Goal: Use online tool/utility: Utilize a website feature to perform a specific function

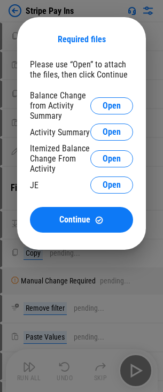
click at [99, 96] on div "Balance Change from Activity Summary Open" at bounding box center [81, 105] width 103 height 30
click at [97, 100] on button "Open" at bounding box center [111, 105] width 43 height 17
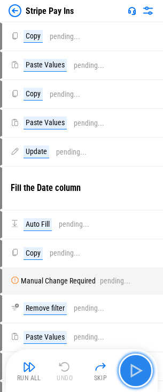
click at [130, 364] on img "button" at bounding box center [135, 370] width 17 height 17
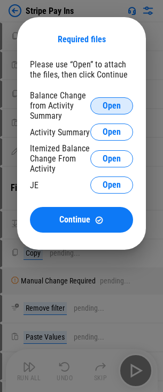
click at [96, 103] on button "Open" at bounding box center [111, 105] width 43 height 17
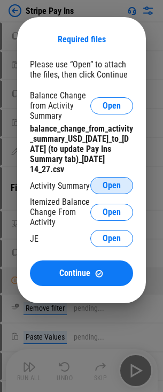
click at [122, 185] on button "Open" at bounding box center [111, 185] width 43 height 17
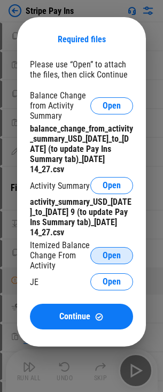
click at [104, 262] on button "Open" at bounding box center [111, 255] width 43 height 17
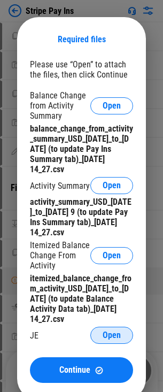
click at [106, 329] on button "Open" at bounding box center [111, 335] width 43 height 17
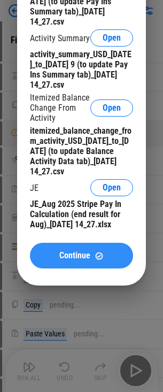
scroll to position [160, 0]
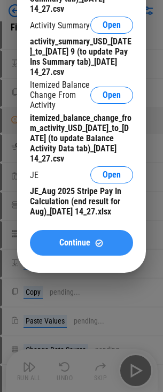
click at [83, 252] on button "Continue" at bounding box center [81, 243] width 103 height 26
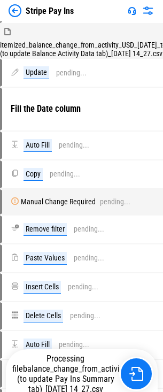
scroll to position [28, 0]
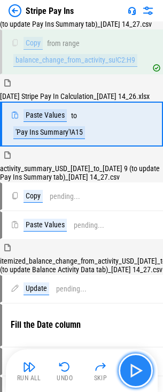
click at [135, 374] on img "button" at bounding box center [135, 370] width 17 height 17
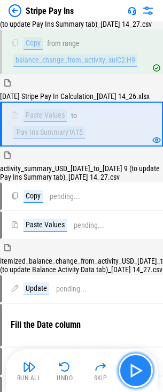
click at [141, 372] on img "button" at bounding box center [135, 370] width 17 height 17
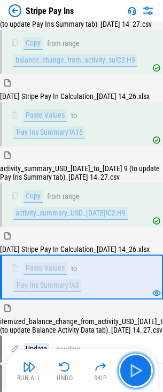
click at [140, 369] on img "button" at bounding box center [135, 370] width 17 height 17
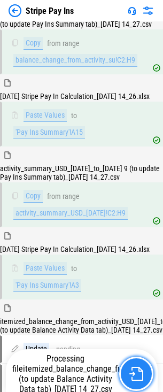
click at [139, 372] on img "button" at bounding box center [136, 374] width 14 height 14
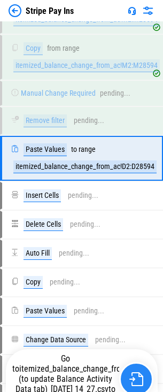
scroll to position [523, 0]
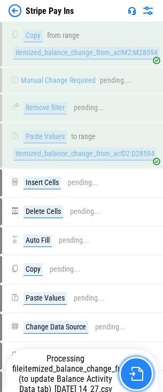
click at [143, 375] on button "button" at bounding box center [136, 373] width 34 height 34
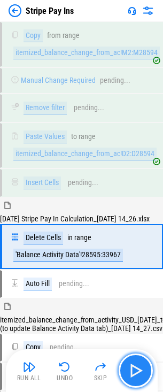
click at [143, 375] on img "button" at bounding box center [135, 370] width 17 height 17
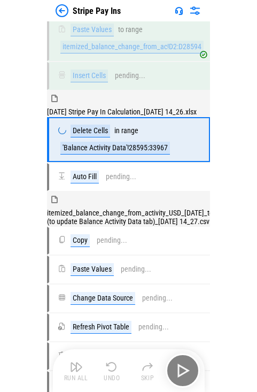
scroll to position [414, 0]
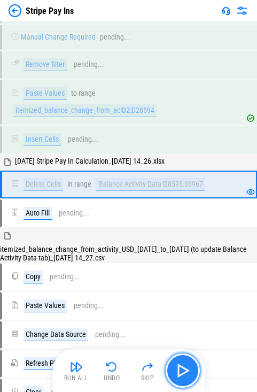
click at [170, 375] on img "button" at bounding box center [182, 370] width 17 height 17
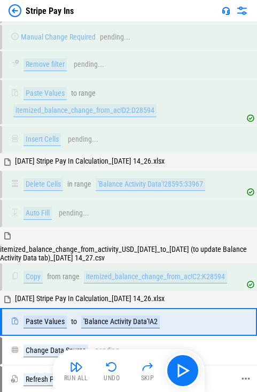
click at [170, 373] on div "Refresh Pivot Table pending..." at bounding box center [123, 379] width 224 height 13
click at [170, 371] on img "button" at bounding box center [182, 370] width 17 height 17
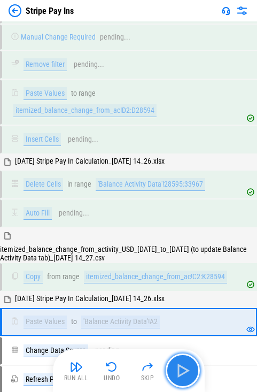
click at [170, 369] on img "button" at bounding box center [182, 370] width 17 height 17
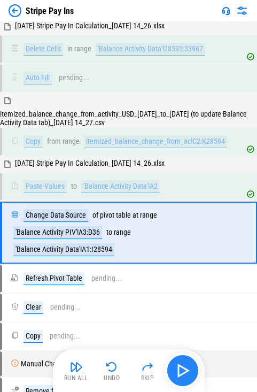
scroll to position [565, 0]
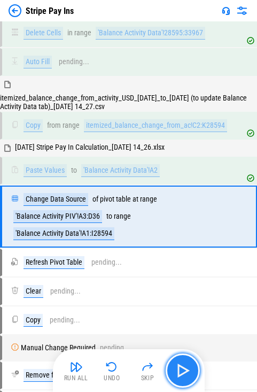
click at [170, 369] on img "button" at bounding box center [182, 370] width 17 height 17
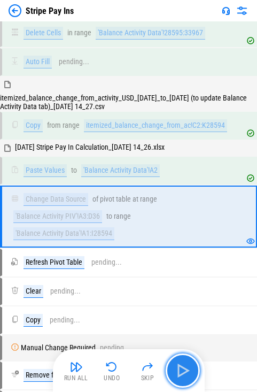
click at [170, 369] on img "button" at bounding box center [182, 370] width 17 height 17
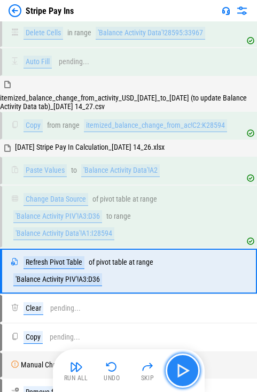
click at [170, 368] on button "button" at bounding box center [183, 370] width 34 height 34
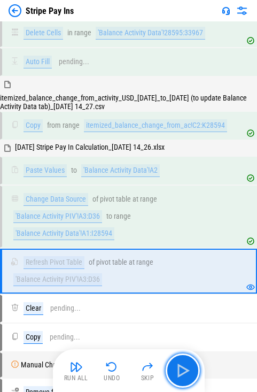
click at [170, 368] on button "button" at bounding box center [183, 370] width 34 height 34
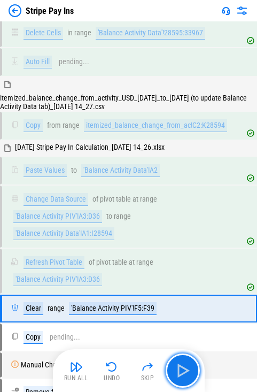
click at [170, 368] on button "button" at bounding box center [183, 370] width 34 height 34
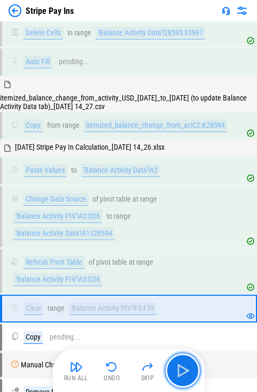
click at [170, 368] on button "button" at bounding box center [183, 370] width 34 height 34
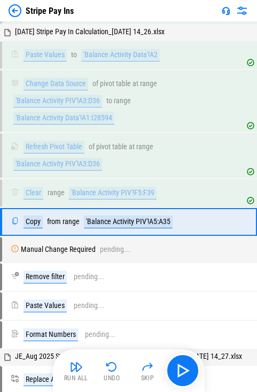
scroll to position [695, 0]
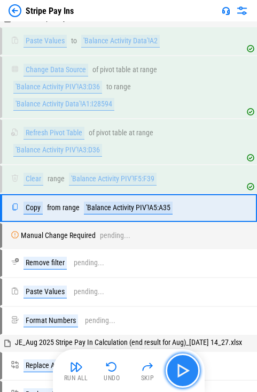
click at [170, 370] on button "button" at bounding box center [183, 370] width 34 height 34
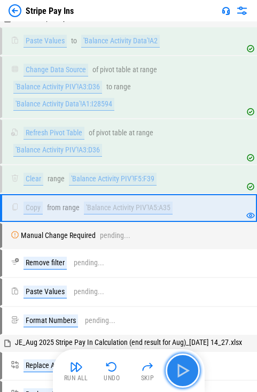
click at [170, 369] on img "button" at bounding box center [182, 370] width 17 height 17
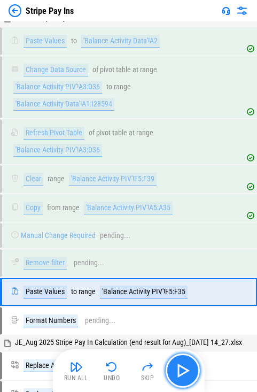
click at [170, 369] on img "button" at bounding box center [182, 370] width 17 height 17
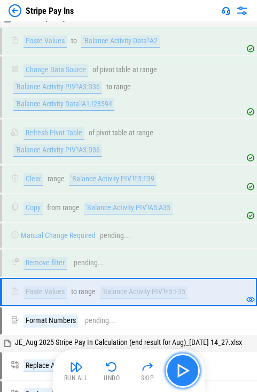
click at [170, 370] on img "button" at bounding box center [182, 370] width 17 height 17
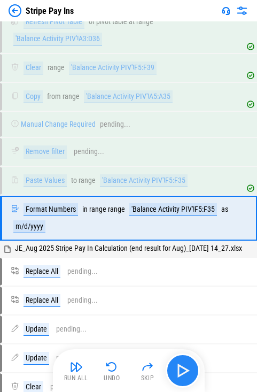
scroll to position [817, 0]
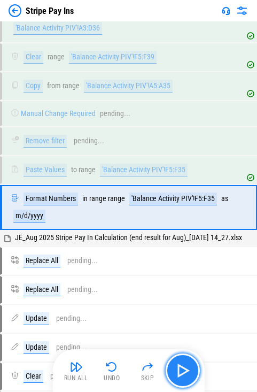
click at [170, 370] on img "button" at bounding box center [182, 370] width 17 height 17
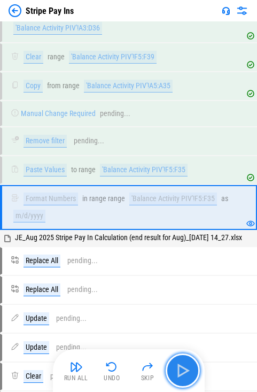
click at [170, 370] on img "button" at bounding box center [182, 370] width 17 height 17
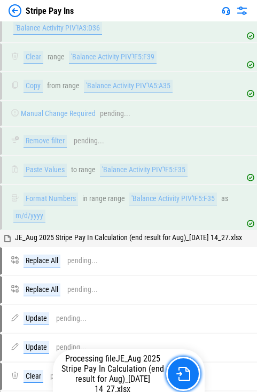
click at [170, 370] on img "button" at bounding box center [183, 374] width 14 height 14
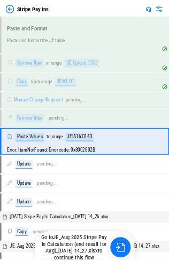
scroll to position [1968, 0]
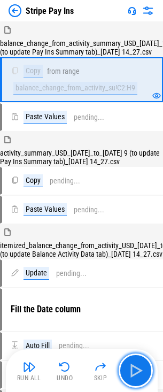
click at [135, 382] on button "button" at bounding box center [136, 370] width 34 height 34
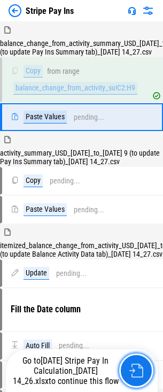
click at [135, 382] on button "button" at bounding box center [136, 370] width 34 height 34
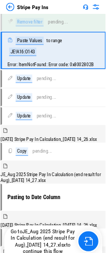
scroll to position [2515, 0]
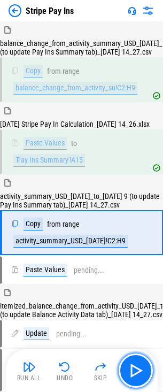
click at [139, 367] on img "button" at bounding box center [135, 370] width 17 height 17
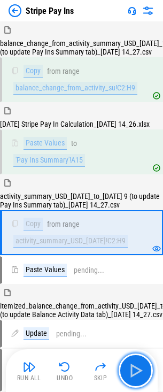
click at [140, 369] on img "button" at bounding box center [135, 370] width 17 height 17
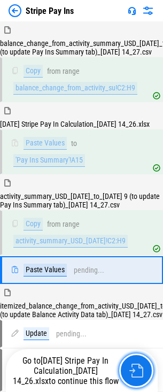
click at [140, 369] on img "button" at bounding box center [136, 370] width 14 height 14
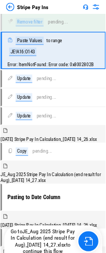
scroll to position [2515, 0]
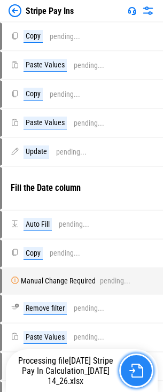
click at [130, 365] on img "button" at bounding box center [136, 370] width 14 height 14
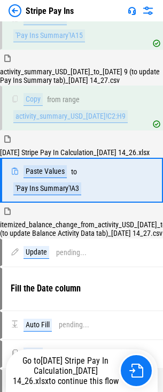
scroll to position [149, 0]
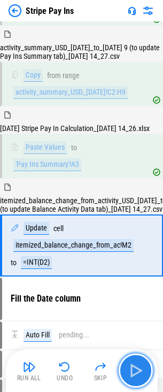
click at [139, 372] on img "button" at bounding box center [135, 370] width 17 height 17
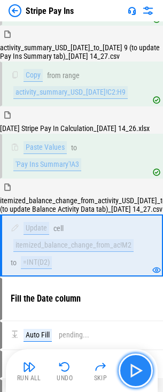
click at [139, 372] on img "button" at bounding box center [135, 370] width 17 height 17
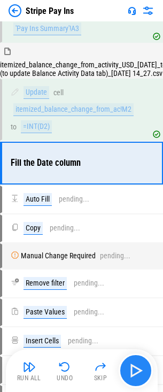
scroll to position [301, 0]
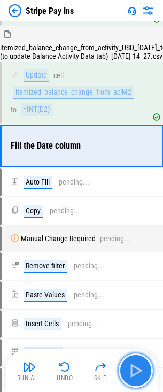
click at [139, 372] on img "button" at bounding box center [135, 370] width 17 height 17
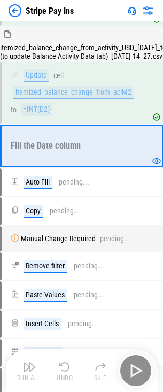
click at [139, 372] on div "Run All Undo Skip" at bounding box center [82, 370] width 141 height 34
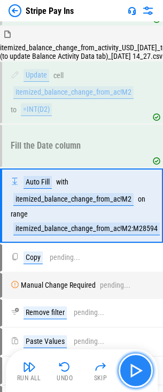
click at [144, 374] on img "button" at bounding box center [135, 370] width 17 height 17
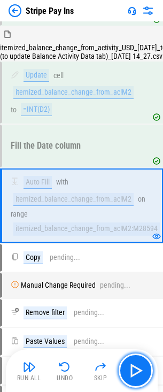
click at [143, 375] on img "button" at bounding box center [135, 370] width 17 height 17
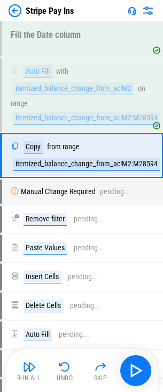
scroll to position [422, 0]
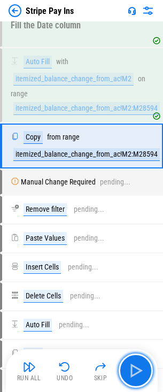
click at [143, 375] on img "button" at bounding box center [135, 370] width 17 height 17
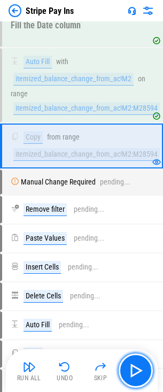
click at [143, 375] on img "button" at bounding box center [135, 370] width 17 height 17
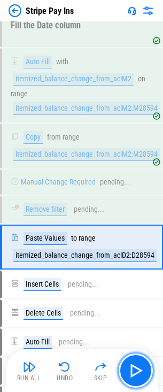
click at [143, 375] on img "button" at bounding box center [135, 370] width 17 height 17
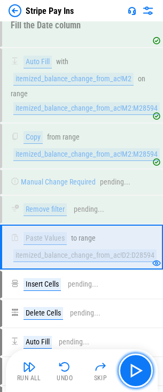
click at [143, 375] on img "button" at bounding box center [135, 370] width 17 height 17
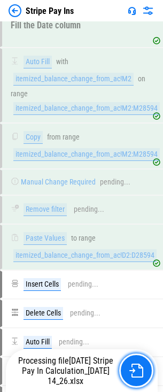
click at [143, 375] on button "button" at bounding box center [136, 370] width 34 height 34
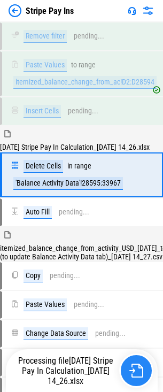
scroll to position [634, 0]
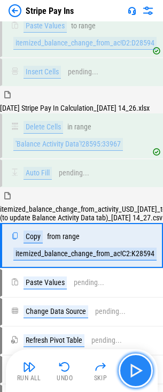
click at [128, 369] on img "button" at bounding box center [135, 370] width 17 height 17
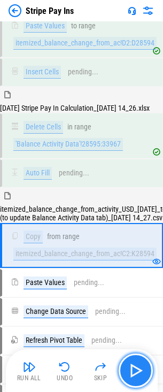
click at [140, 374] on img "button" at bounding box center [135, 370] width 17 height 17
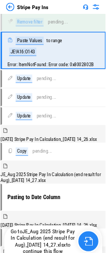
scroll to position [2515, 0]
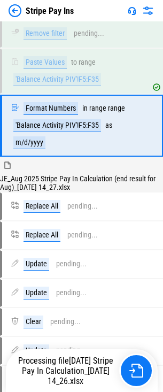
scroll to position [1192, 0]
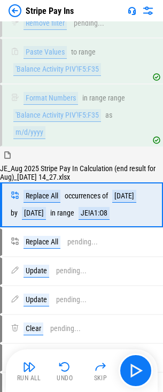
click at [32, 370] on img "button" at bounding box center [29, 366] width 13 height 13
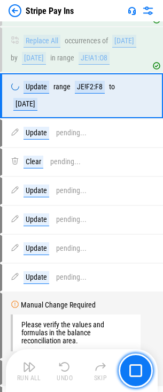
scroll to position [1409, 0]
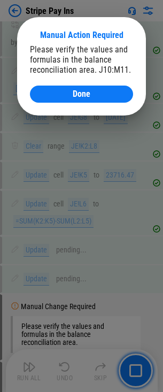
click at [102, 97] on button "Done" at bounding box center [81, 94] width 103 height 17
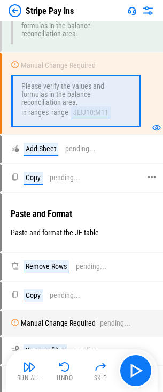
scroll to position [1730, 0]
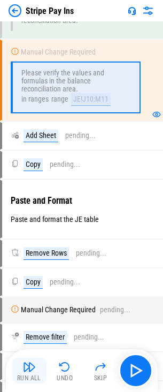
click at [37, 371] on button "Run All" at bounding box center [29, 371] width 34 height 26
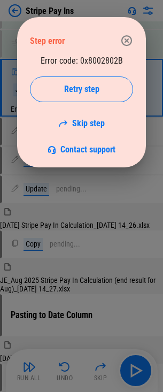
scroll to position [2041, 0]
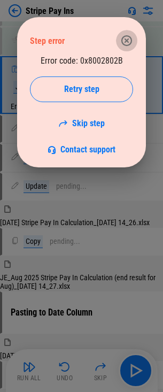
click at [134, 44] on button "button" at bounding box center [126, 40] width 21 height 21
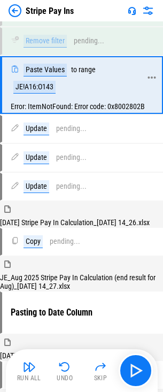
click at [42, 94] on div "JE!A16:O143" at bounding box center [34, 87] width 42 height 13
click at [56, 94] on div "JE!A16:O143" at bounding box center [34, 87] width 42 height 13
click at [51, 94] on div "JE!A16:O143" at bounding box center [34, 87] width 42 height 13
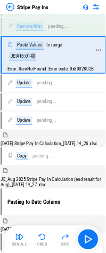
scroll to position [2507, 0]
